Goal: Register for event/course

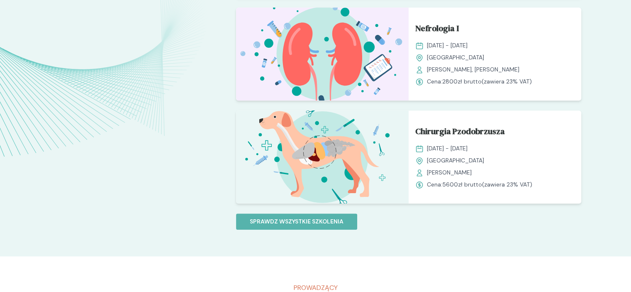
scroll to position [746, 0]
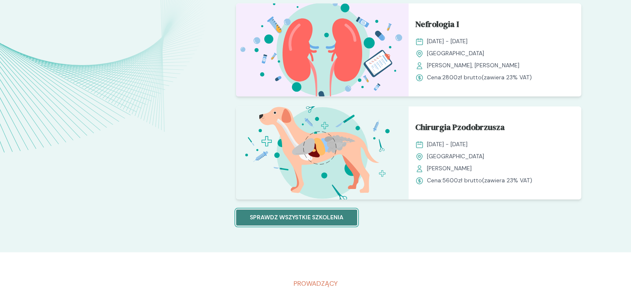
click at [343, 217] on button "Sprawdz wszystkie szkolenia" at bounding box center [296, 217] width 121 height 16
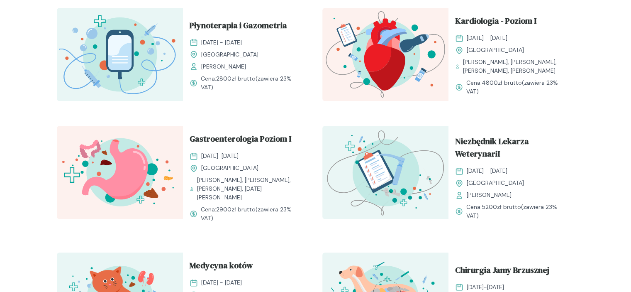
scroll to position [581, 0]
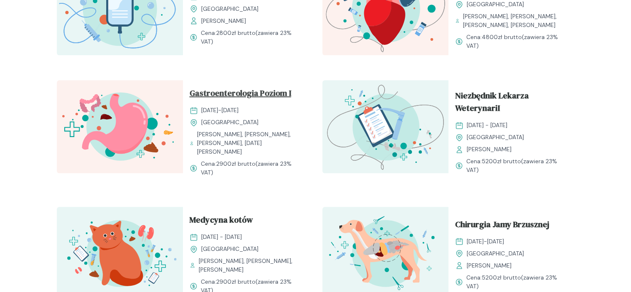
click at [233, 99] on font "Gastroenterologia Poziom I" at bounding box center [241, 93] width 102 height 12
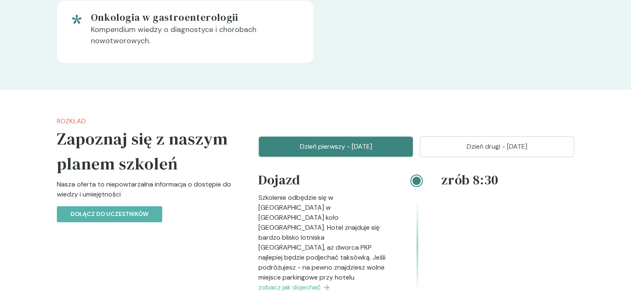
scroll to position [889, 0]
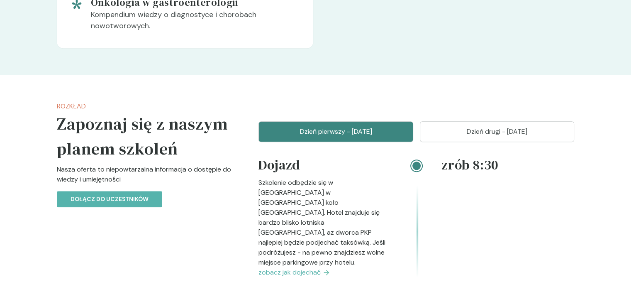
click at [495, 137] on button "Dzień drugi - [DATE]" at bounding box center [497, 131] width 155 height 21
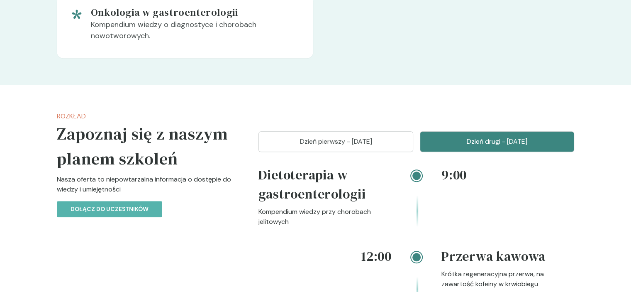
scroll to position [873, 0]
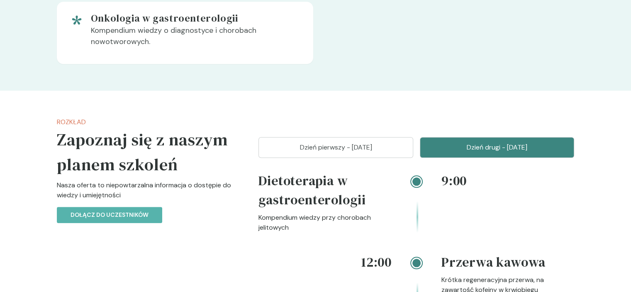
click at [357, 152] on button "Dzień pierwszy - [DATE]" at bounding box center [335, 147] width 155 height 21
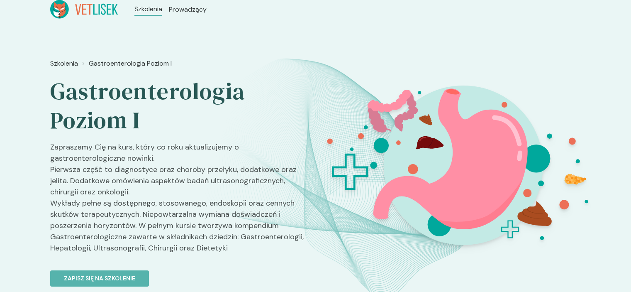
scroll to position [0, 0]
